Goal: Information Seeking & Learning: Find contact information

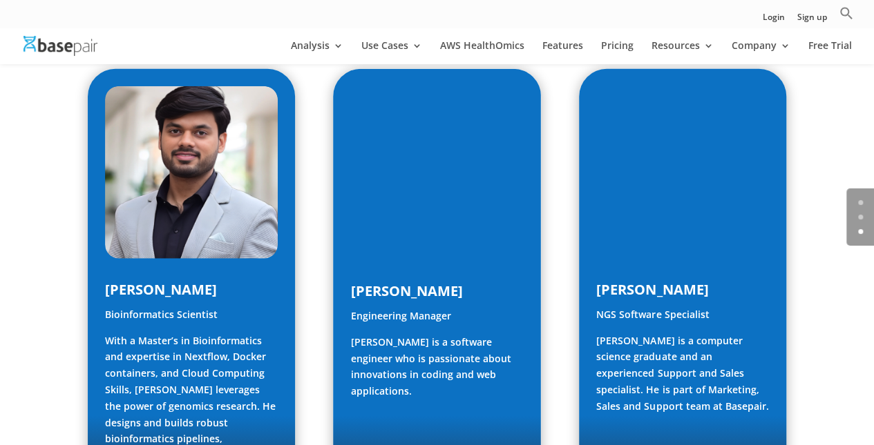
scroll to position [2239, 0]
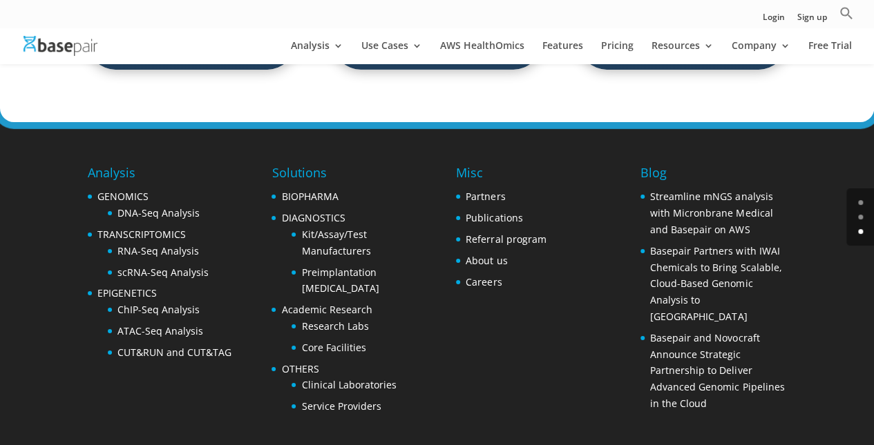
click at [803, 126] on footer "Analysis GENOMICS DNA-Seq Analysis TRANSCRIPTOMICS RNA-Seq Analysis scRNA-Seq A…" at bounding box center [437, 309] width 874 height 374
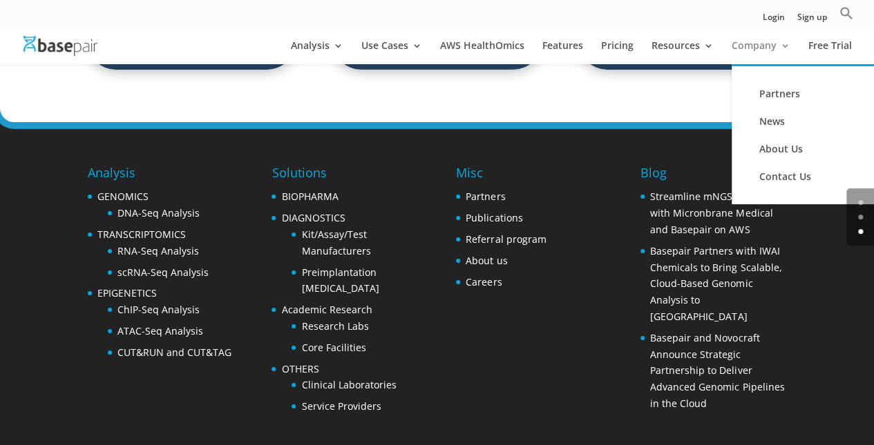
click at [758, 55] on link "Company" at bounding box center [760, 52] width 59 height 23
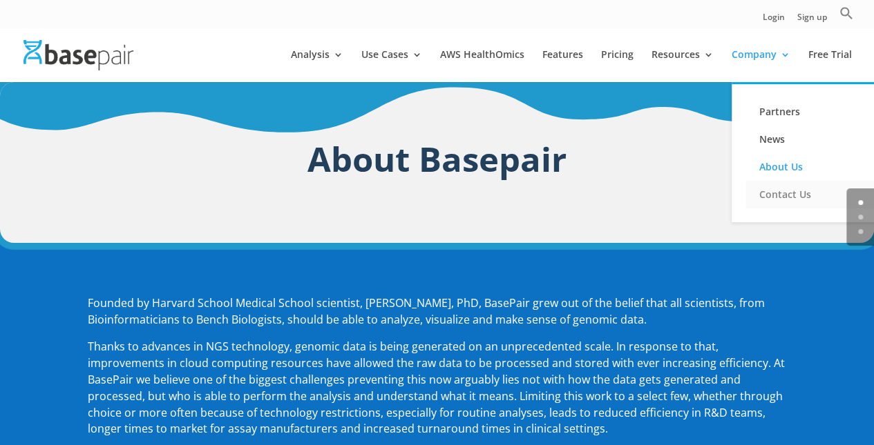
click at [790, 195] on link "Contact Us" at bounding box center [814, 195] width 138 height 28
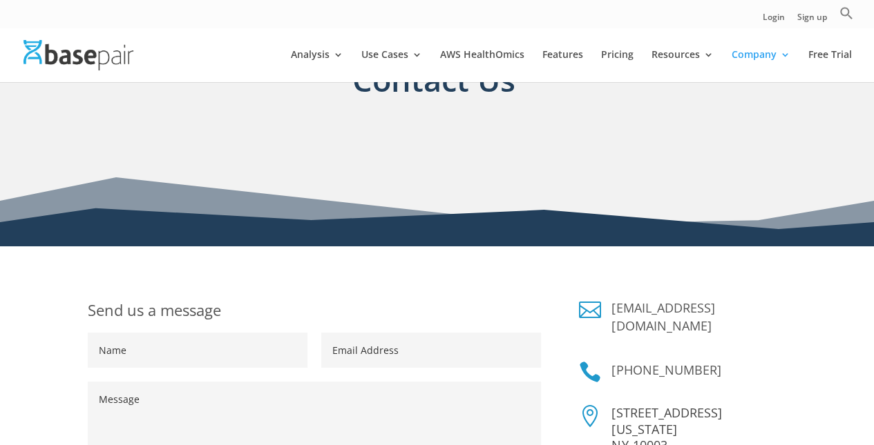
scroll to position [138, 0]
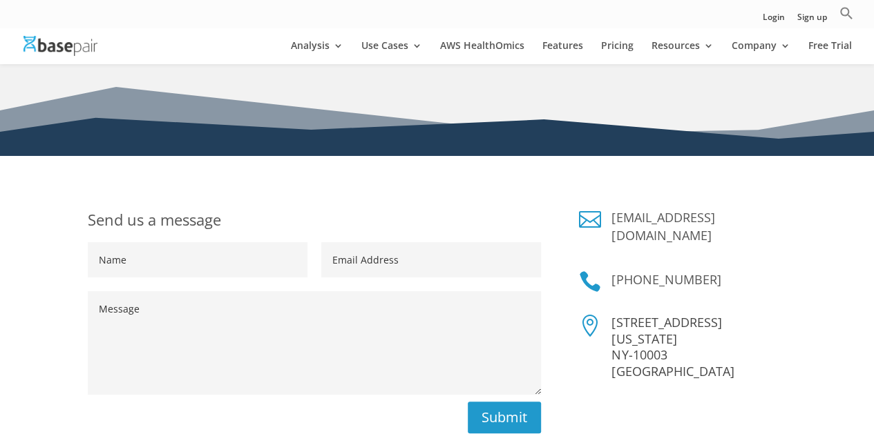
drag, startPoint x: 731, startPoint y: 264, endPoint x: 631, endPoint y: 262, distance: 100.2
click at [631, 271] on h4 "[PHONE_NUMBER]" at bounding box center [698, 283] width 175 height 25
copy link "347) 428-9399"
click at [736, 271] on h4 "[PHONE_NUMBER]" at bounding box center [698, 283] width 175 height 25
drag, startPoint x: 751, startPoint y: 260, endPoint x: 629, endPoint y: 263, distance: 122.3
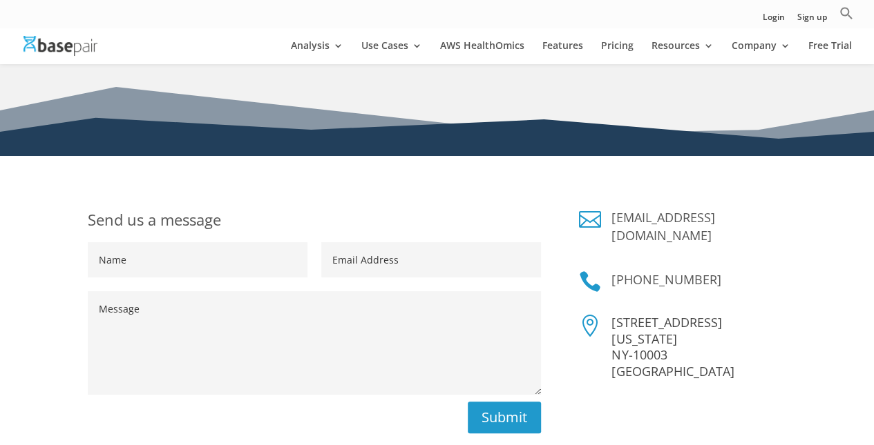
click at [629, 271] on h4 "[PHONE_NUMBER]" at bounding box center [698, 283] width 175 height 25
copy link "[PHONE_NUMBER]"
